Goal: Learn about a topic

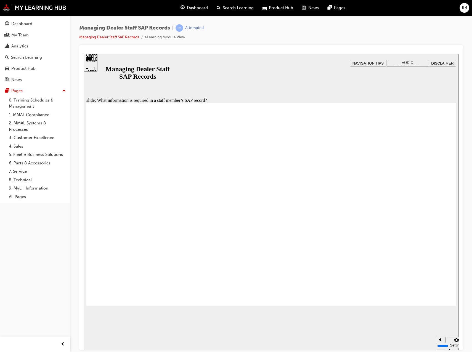
type input "123"
